Goal: Task Accomplishment & Management: Complete application form

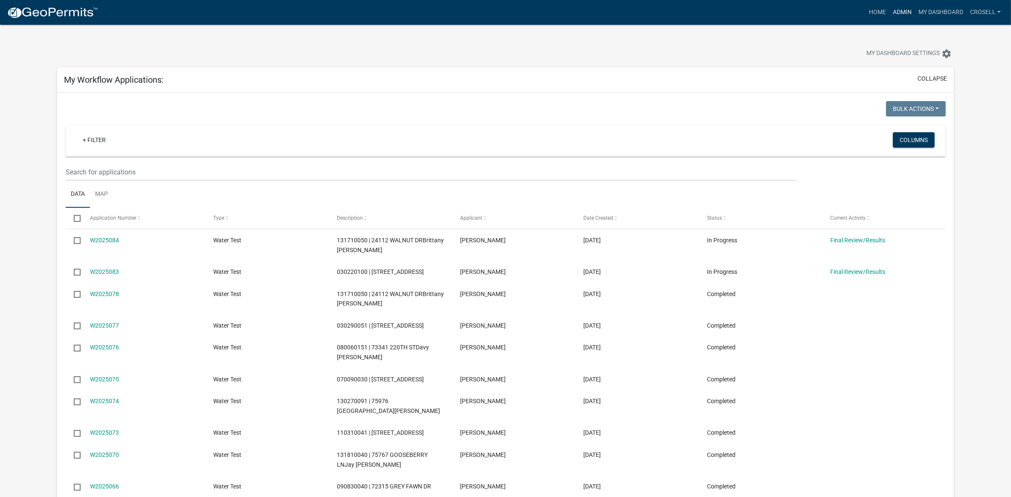
click at [906, 10] on link "Admin" at bounding box center [903, 12] width 26 height 16
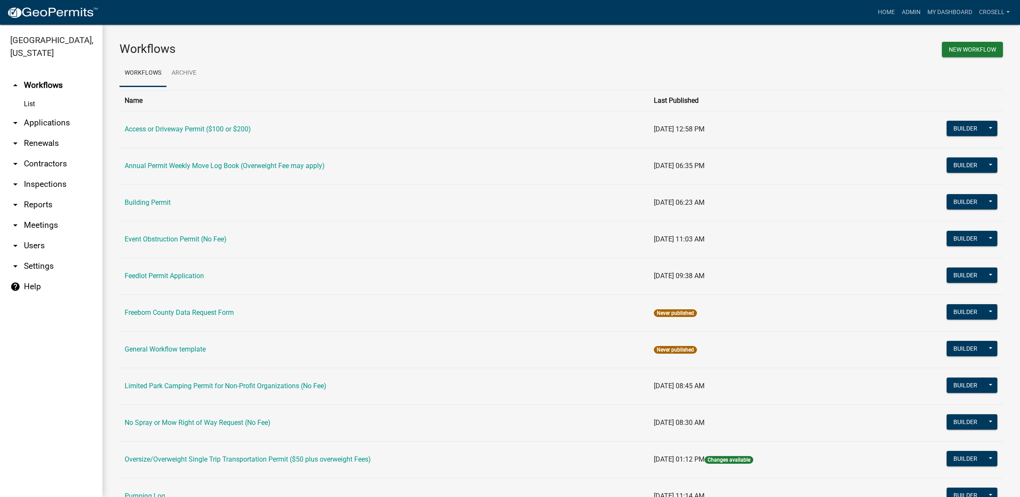
click at [61, 126] on link "arrow_drop_down Applications" at bounding box center [51, 123] width 102 height 20
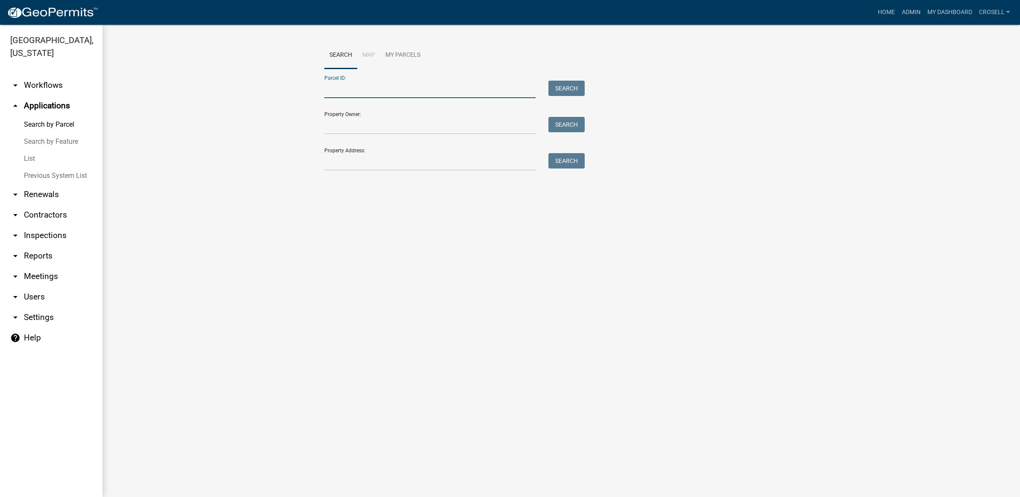
click at [381, 88] on input "Parcel ID:" at bounding box center [429, 89] width 211 height 17
click at [322, 171] on div "Search Map My Parcels Parcel ID: Search Property Owner: Search Property Address…" at bounding box center [561, 110] width 486 height 137
drag, startPoint x: 338, startPoint y: 166, endPoint x: 338, endPoint y: 161, distance: 5.1
click at [338, 166] on input "Property Address:" at bounding box center [429, 161] width 211 height 17
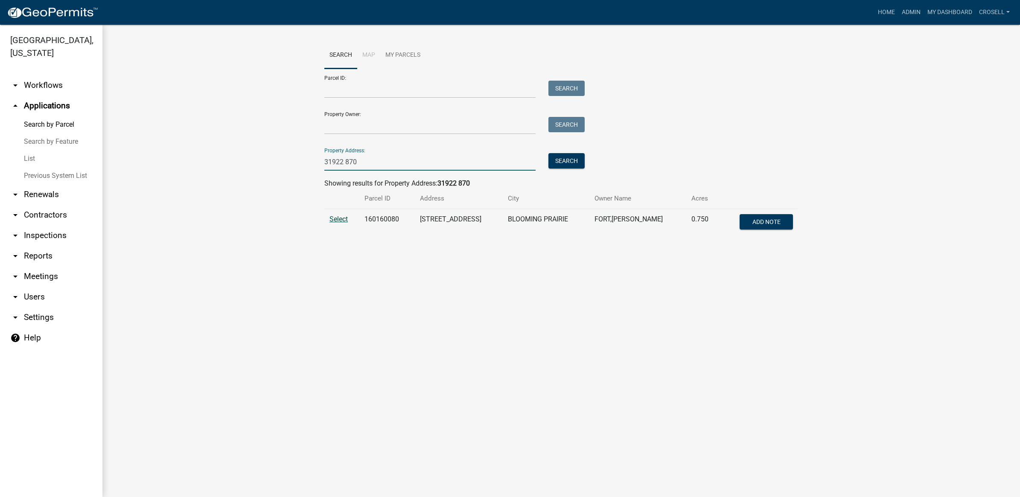
type input "31922 870"
click at [340, 220] on span "Select" at bounding box center [338, 219] width 18 height 8
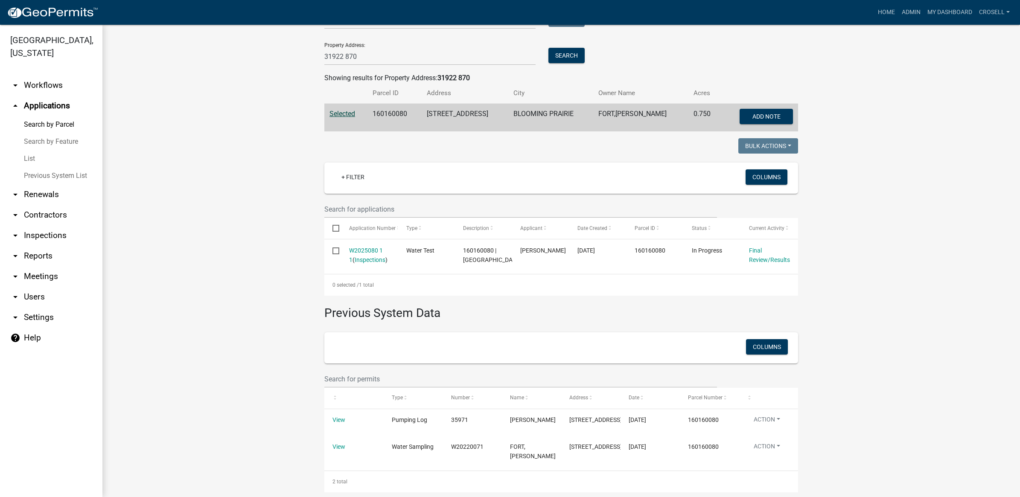
scroll to position [132, 0]
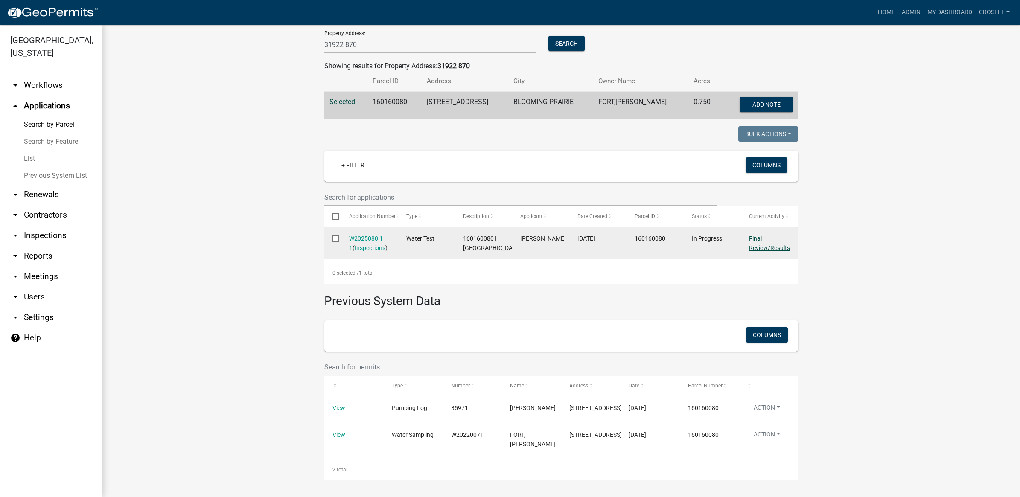
click at [751, 235] on link "Final Review/Results" at bounding box center [769, 243] width 41 height 17
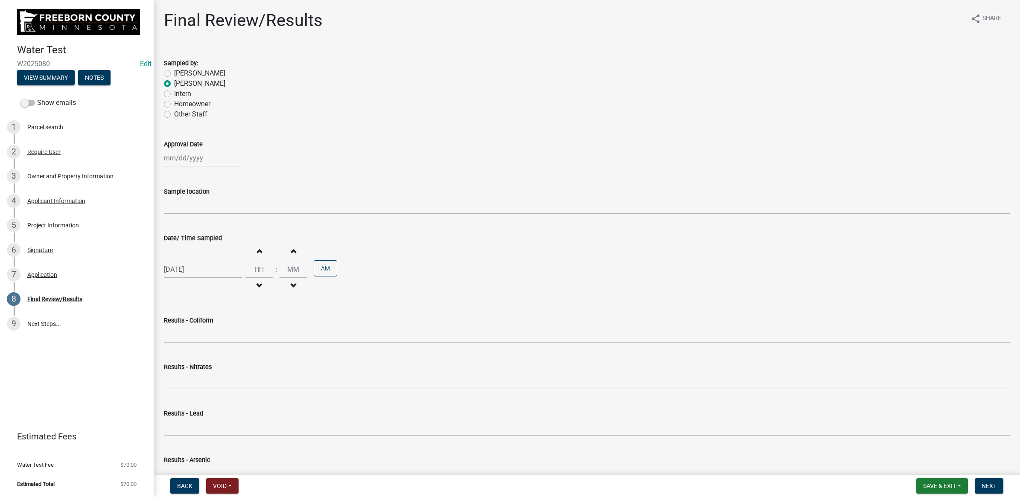
select select "9"
select select "2025"
click at [212, 161] on div "[PERSON_NAME] Feb Mar Apr [PERSON_NAME][DATE] Oct Nov [DATE] 1526 1527 1528 152…" at bounding box center [203, 157] width 78 height 17
click at [209, 201] on div "4" at bounding box center [213, 204] width 14 height 14
type input "[DATE]"
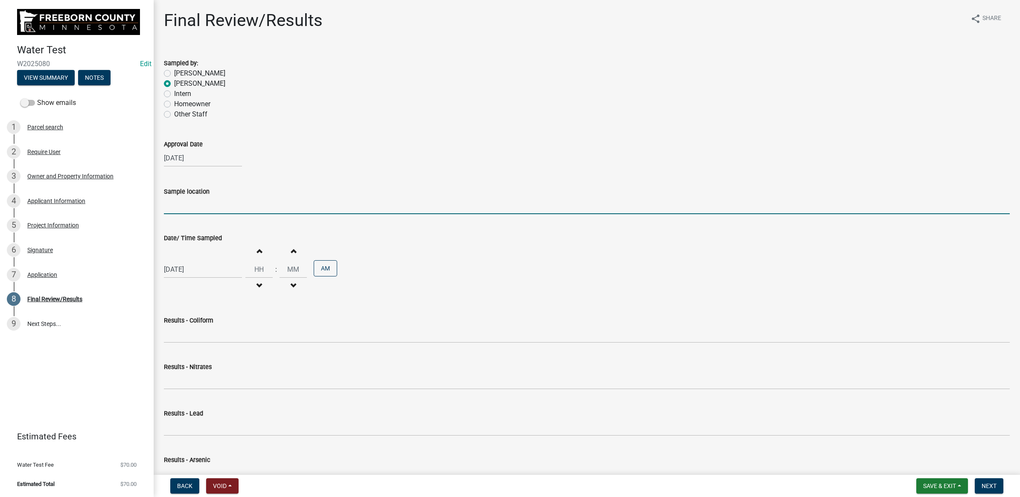
click at [176, 204] on input "Sample location" at bounding box center [586, 205] width 845 height 17
type input "Spigot"
click at [308, 150] on div "[DATE]" at bounding box center [586, 157] width 845 height 17
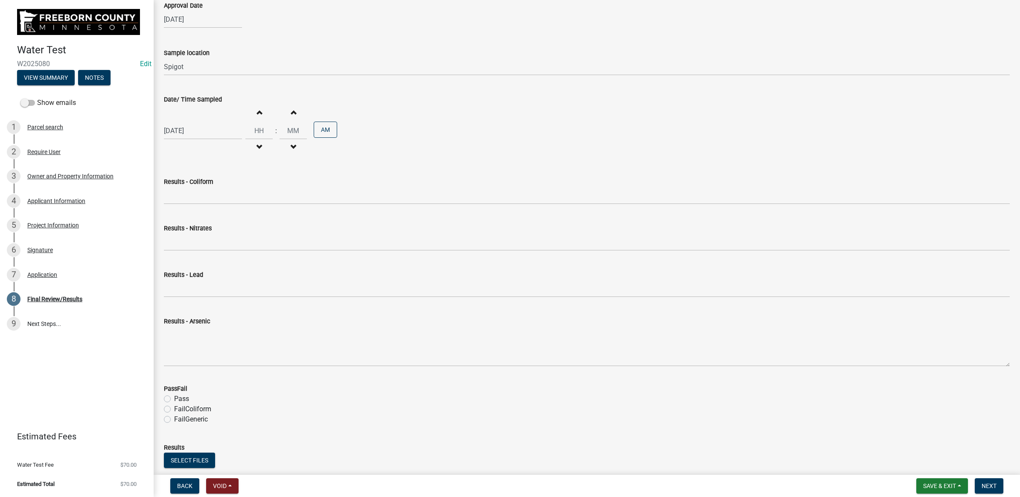
scroll to position [160, 0]
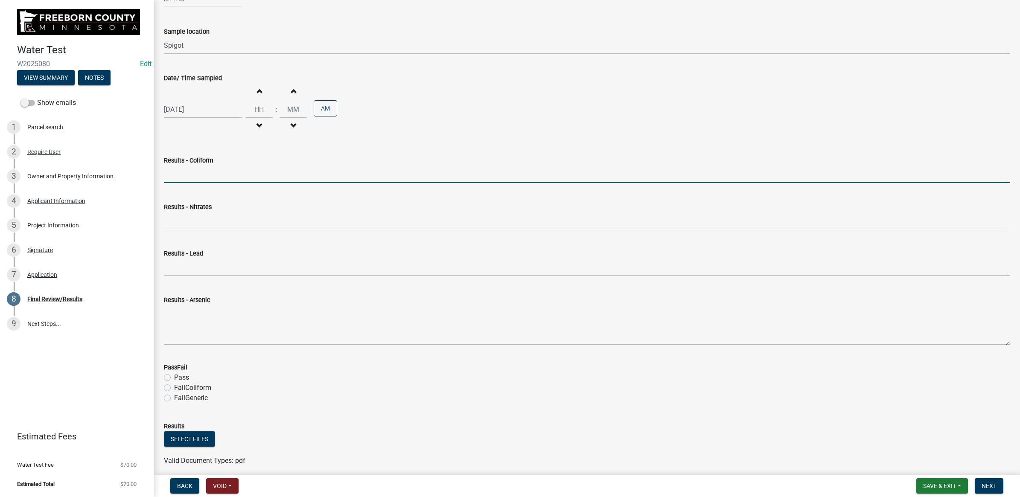
click at [214, 174] on input "Results - Coliform" at bounding box center [586, 174] width 845 height 17
type input "<1 CFU/100ml"
type input "12"
type input "13"
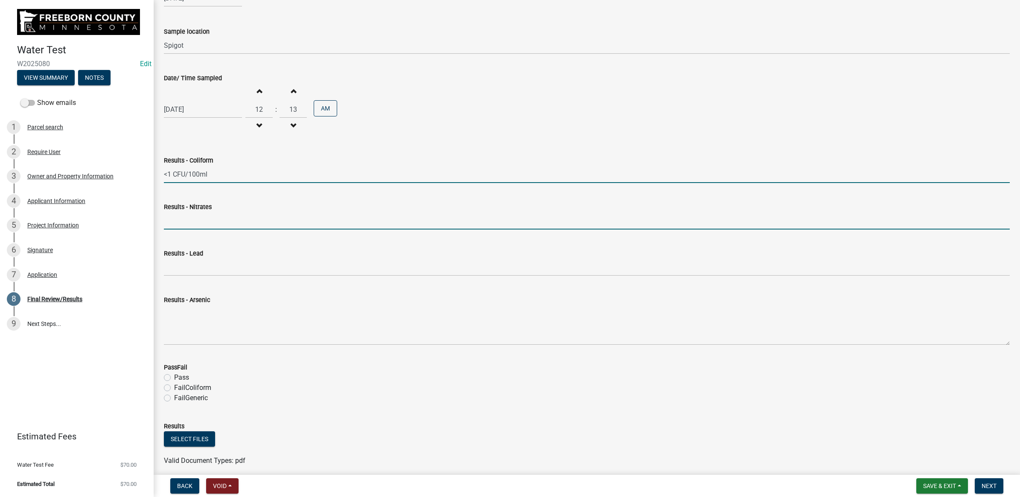
type input "<0.05 mg/L"
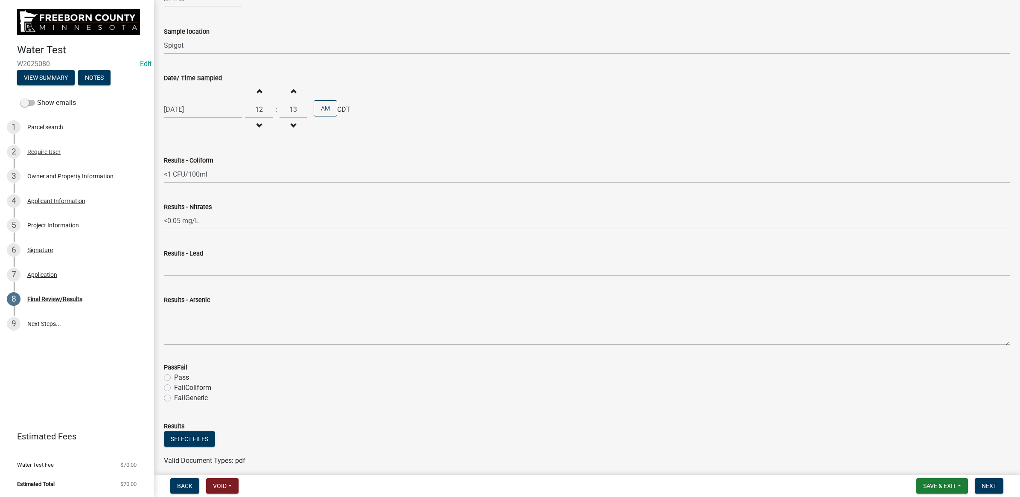
click at [174, 375] on label "Pass" at bounding box center [181, 377] width 15 height 10
click at [174, 375] on input "Pass" at bounding box center [177, 375] width 6 height 6
radio input "true"
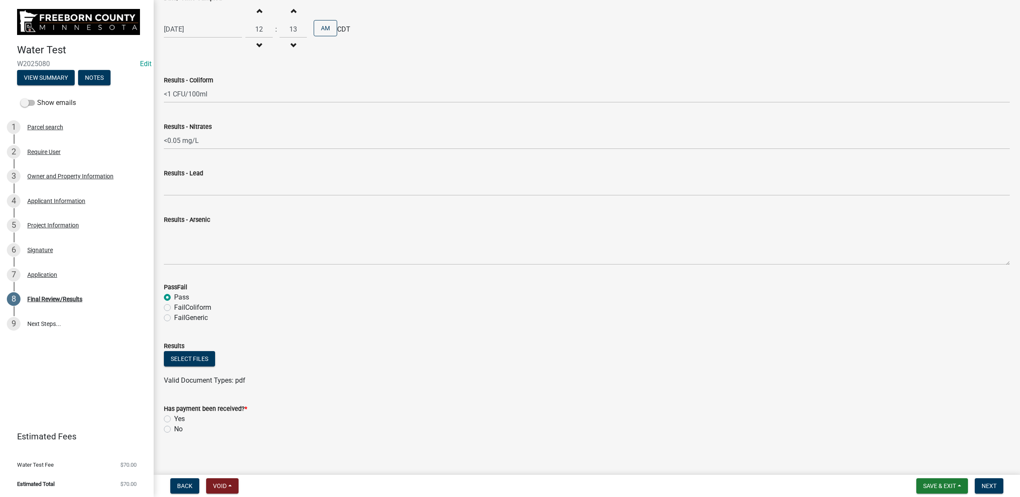
scroll to position [244, 0]
click at [203, 351] on button "Select files" at bounding box center [189, 355] width 51 height 15
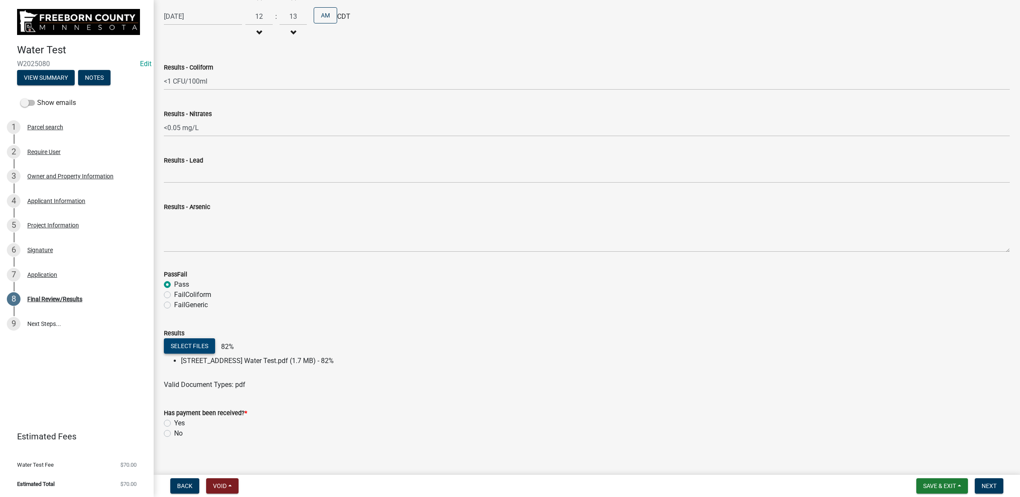
scroll to position [261, 0]
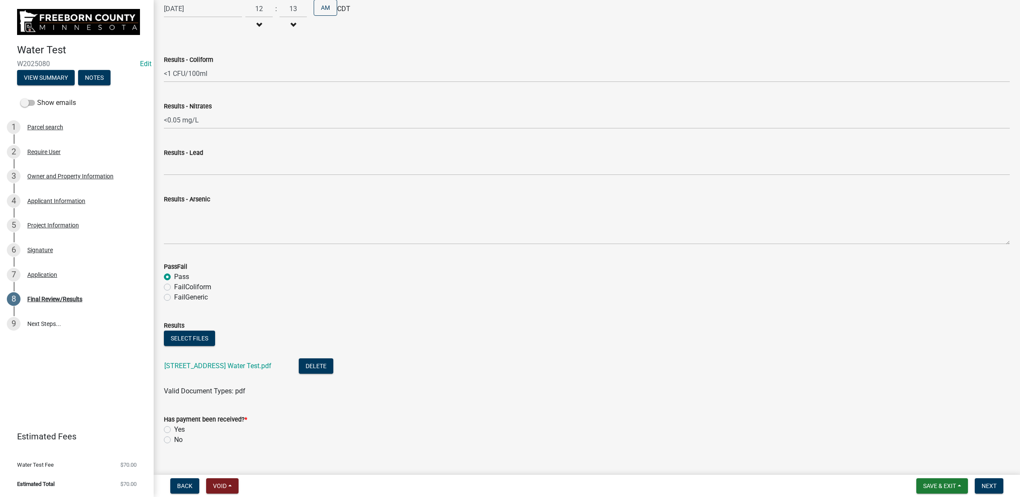
click at [174, 429] on label "Yes" at bounding box center [179, 429] width 11 height 10
click at [174, 429] on input "Yes" at bounding box center [177, 427] width 6 height 6
radio input "true"
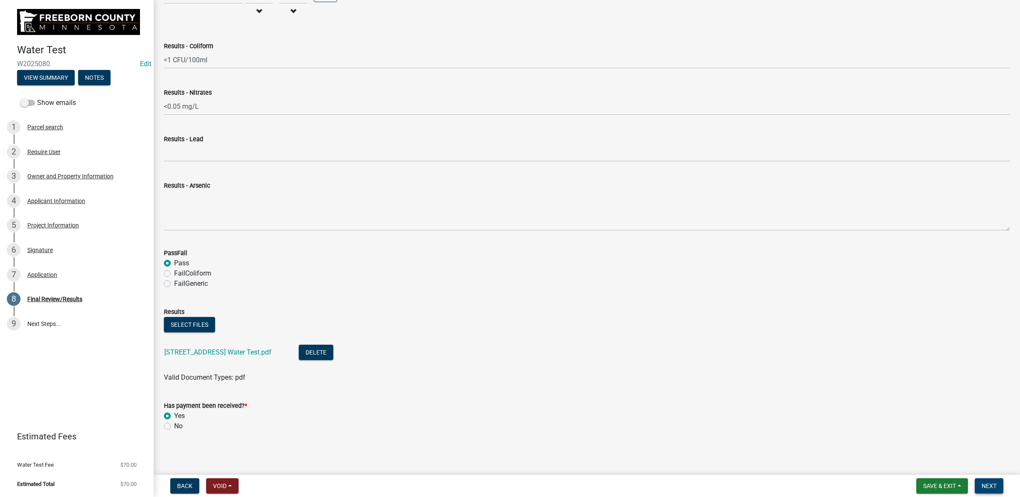
click at [982, 485] on span "Next" at bounding box center [988, 485] width 15 height 7
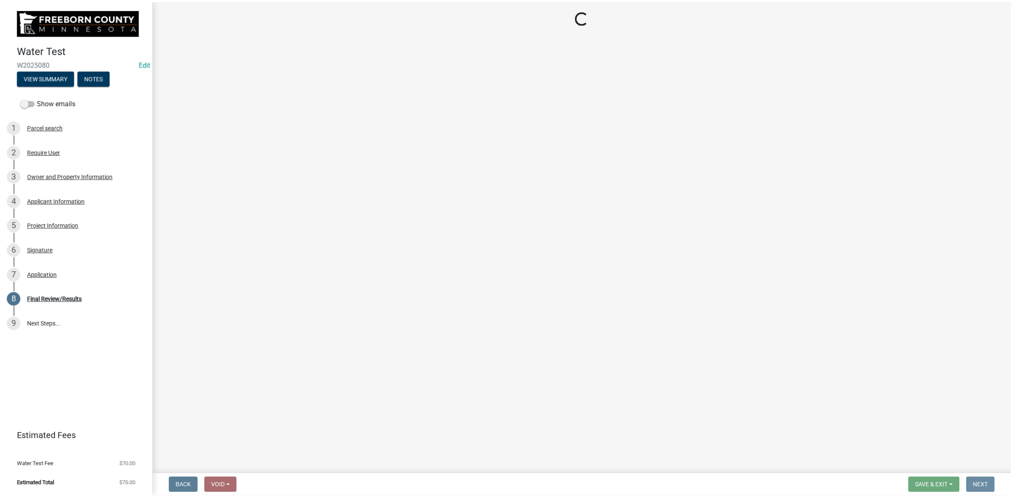
scroll to position [0, 0]
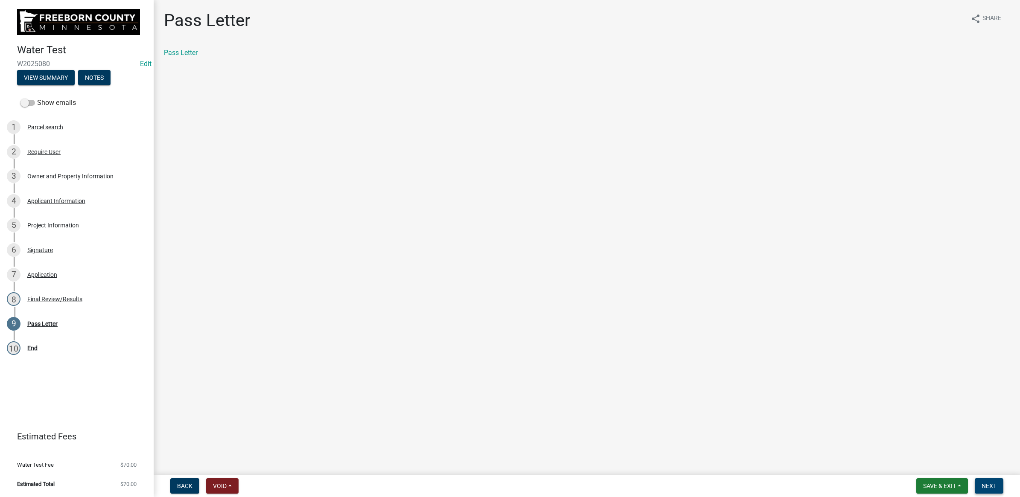
click at [982, 483] on span "Next" at bounding box center [988, 485] width 15 height 7
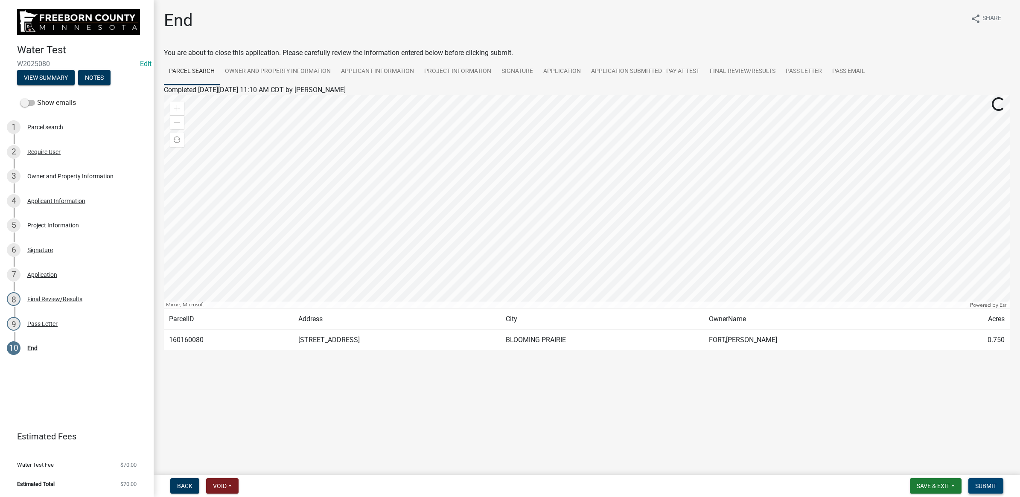
click at [980, 483] on span "Submit" at bounding box center [985, 485] width 21 height 7
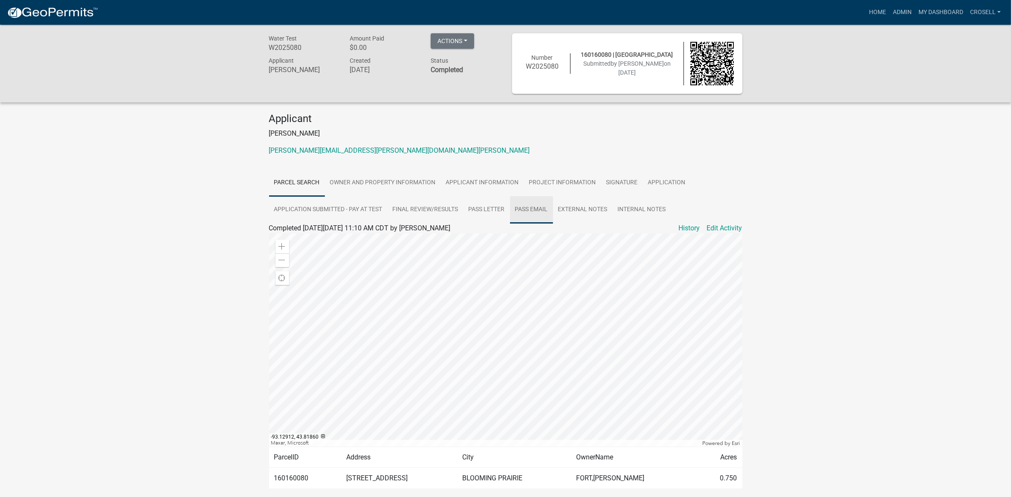
click at [524, 208] on link "Pass Email" at bounding box center [531, 209] width 43 height 27
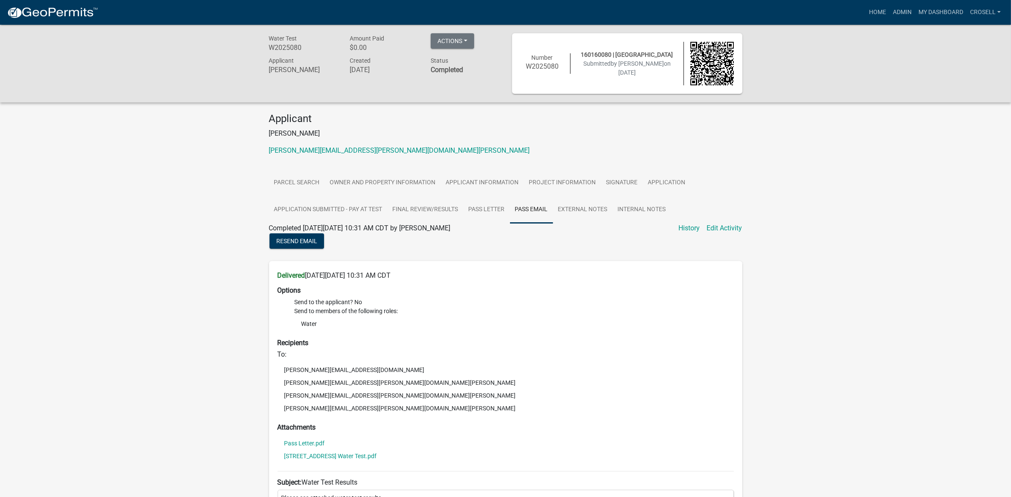
click at [889, 171] on div "Water Test W2025080 Amount Paid $0.00 Actions Printer Friendly Recalculate Appl…" at bounding box center [505, 352] width 1011 height 655
